Goal: Task Accomplishment & Management: Complete application form

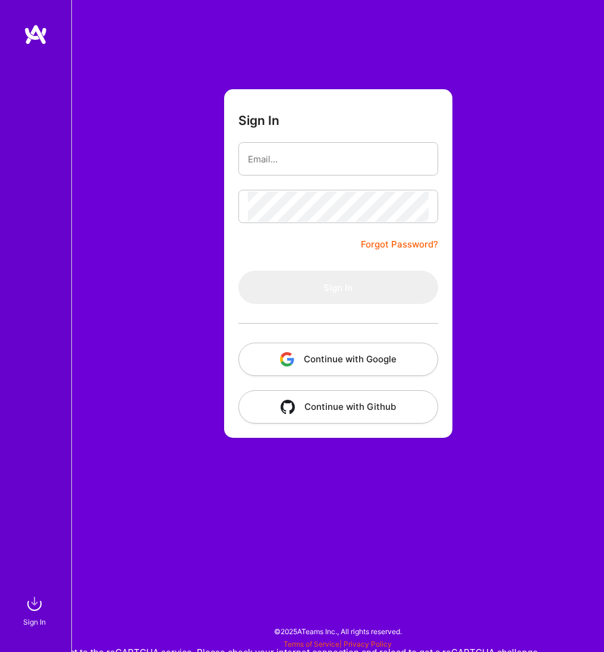
click at [308, 357] on button "Continue with Google" at bounding box center [339, 359] width 200 height 33
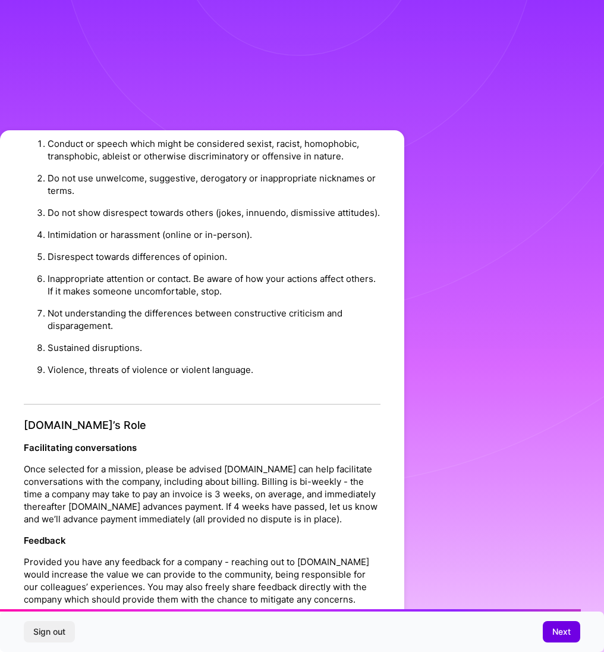
scroll to position [1091, 0]
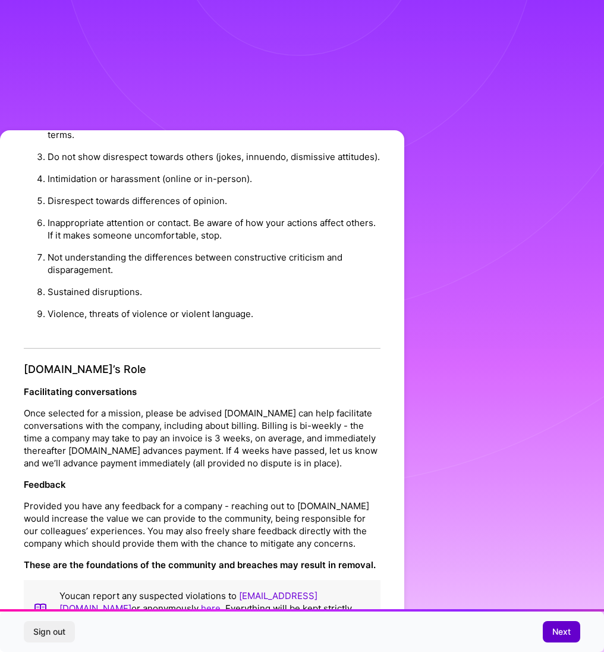
click at [567, 638] on button "Next" at bounding box center [561, 631] width 37 height 21
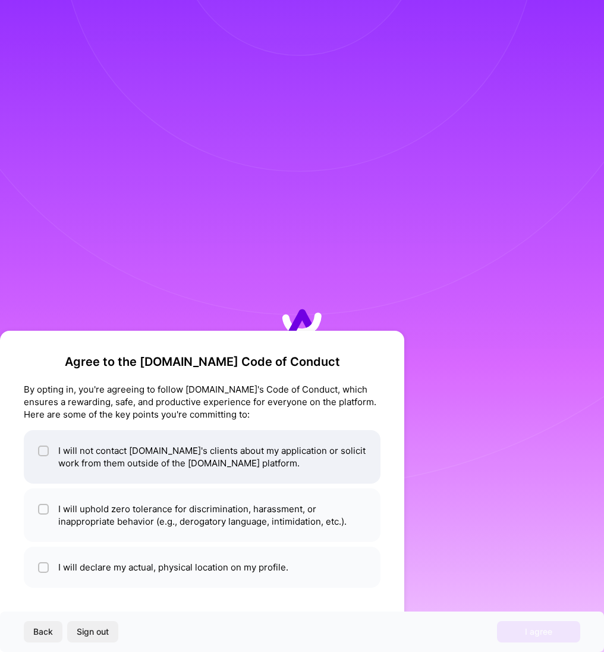
click at [192, 452] on li "I will not contact [DOMAIN_NAME]'s clients about my application or solicit work…" at bounding box center [202, 457] width 357 height 54
checkbox input "true"
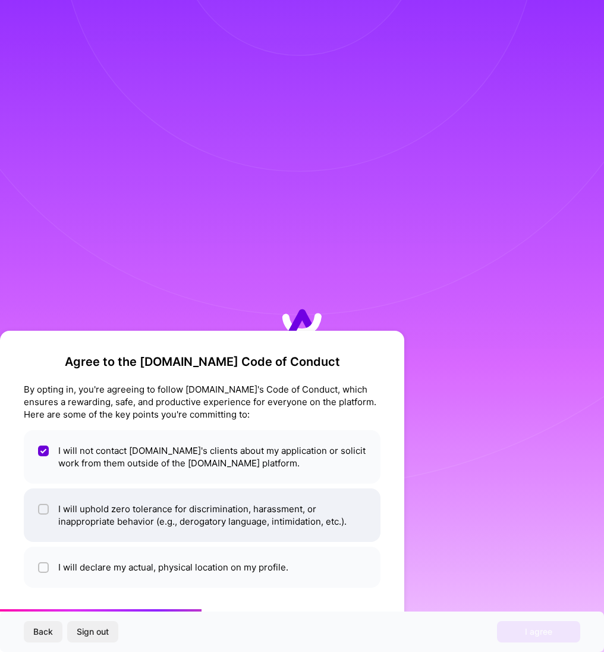
click at [214, 509] on li "I will uphold zero tolerance for discrimination, harassment, or inappropriate b…" at bounding box center [202, 515] width 357 height 54
checkbox input "true"
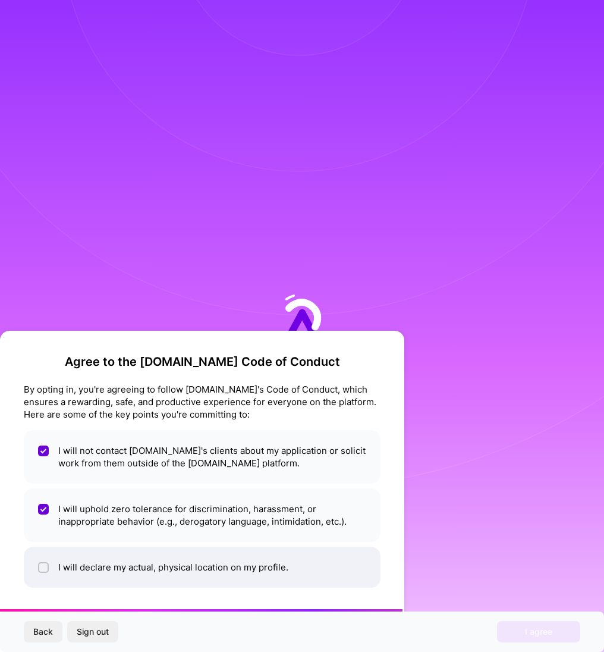
click at [210, 567] on li "I will declare my actual, physical location on my profile." at bounding box center [202, 567] width 357 height 41
checkbox input "true"
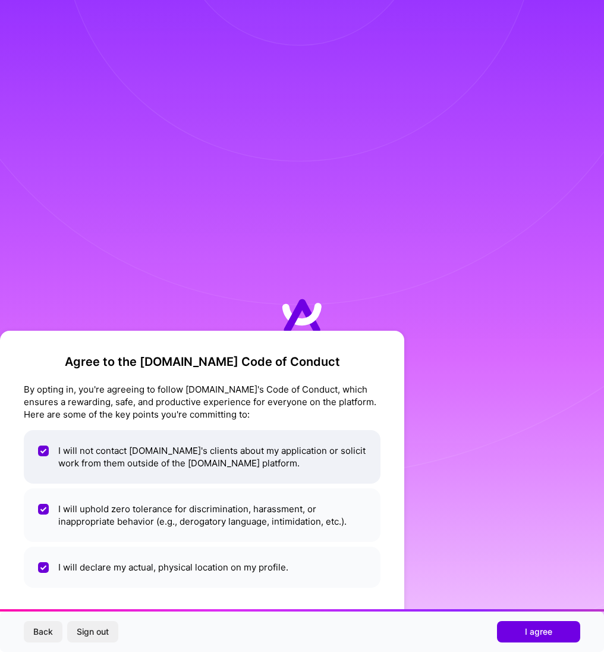
scroll to position [12, 0]
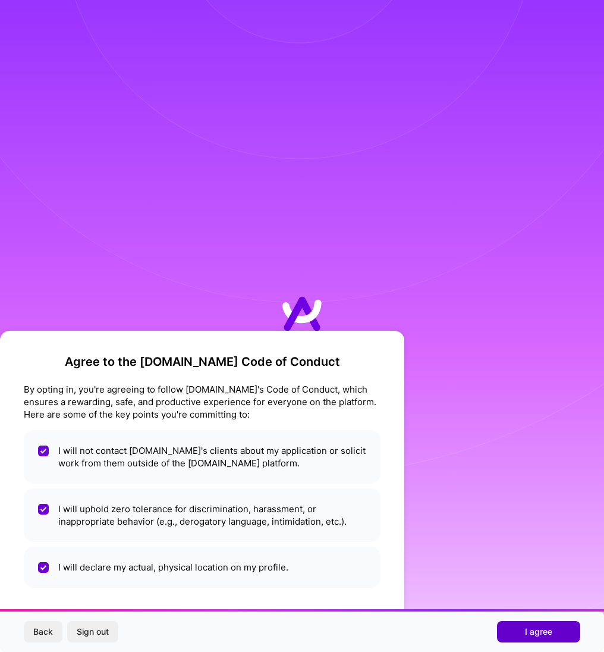
click at [520, 635] on button "I agree" at bounding box center [538, 631] width 83 height 21
